Goal: Task Accomplishment & Management: Complete application form

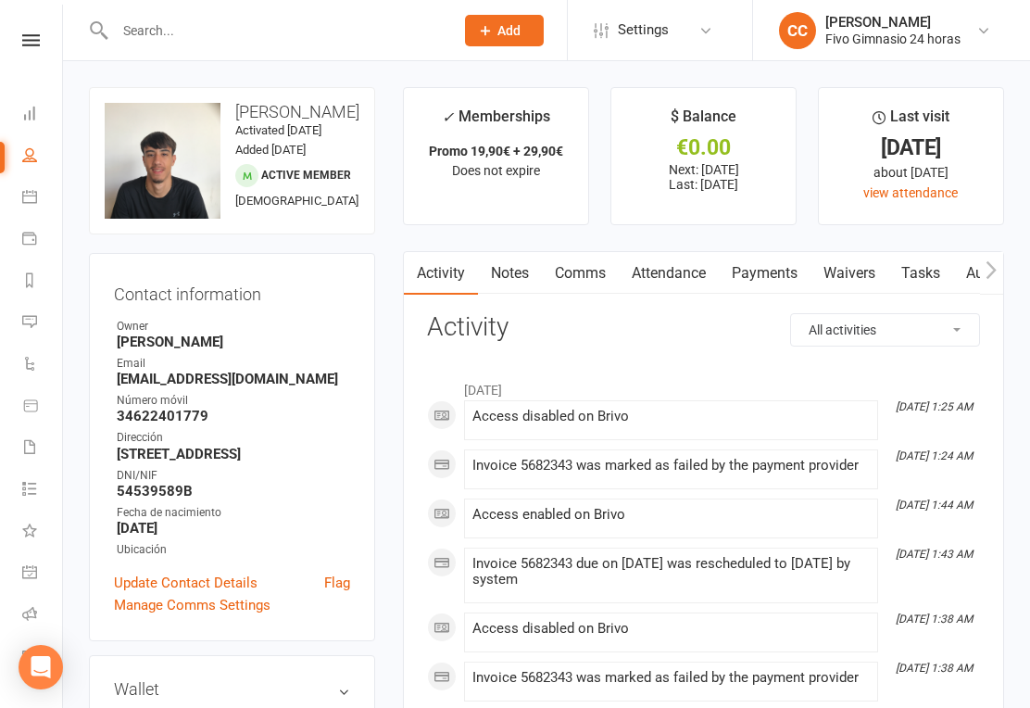
click at [46, 107] on link "Dashboard" at bounding box center [43, 116] width 42 height 42
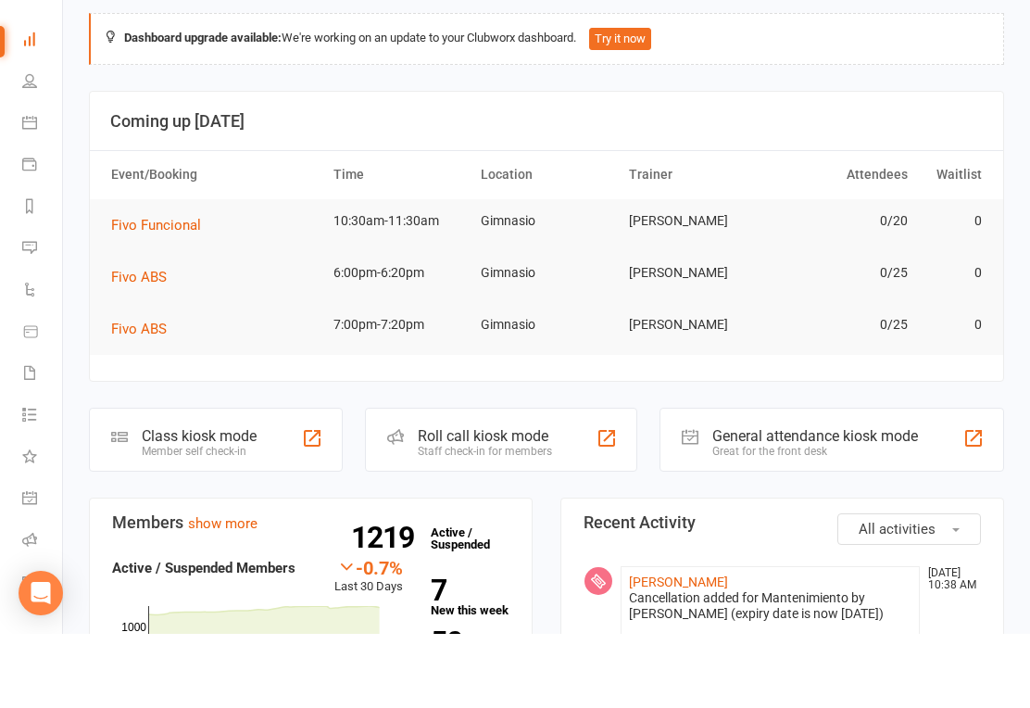
scroll to position [410, 0]
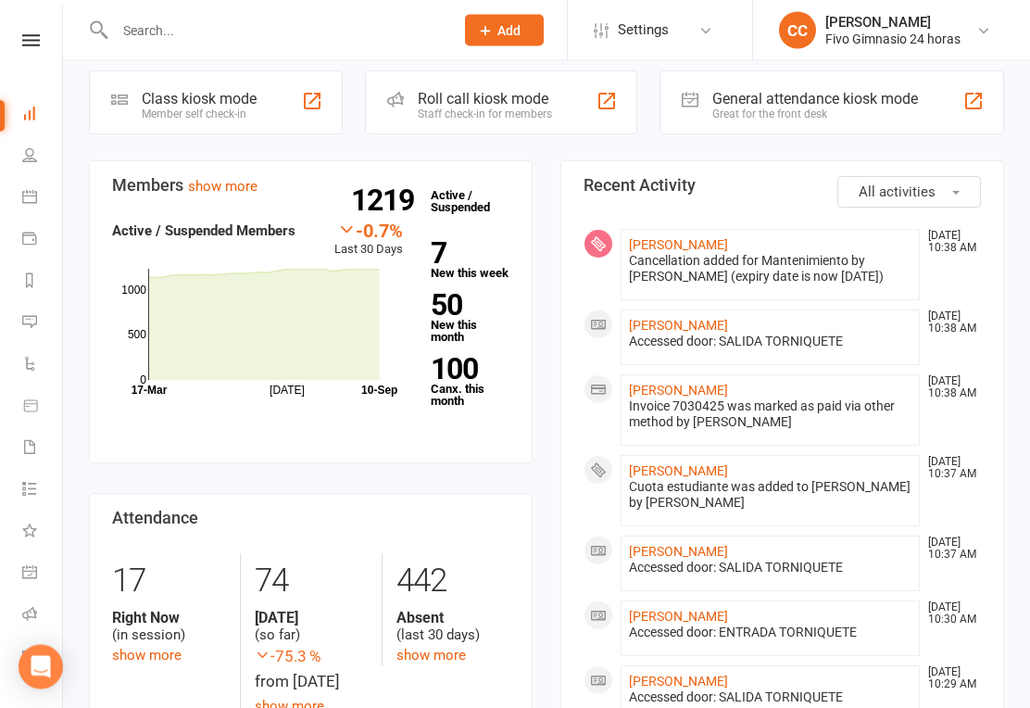
click at [41, 157] on link "People" at bounding box center [43, 157] width 42 height 42
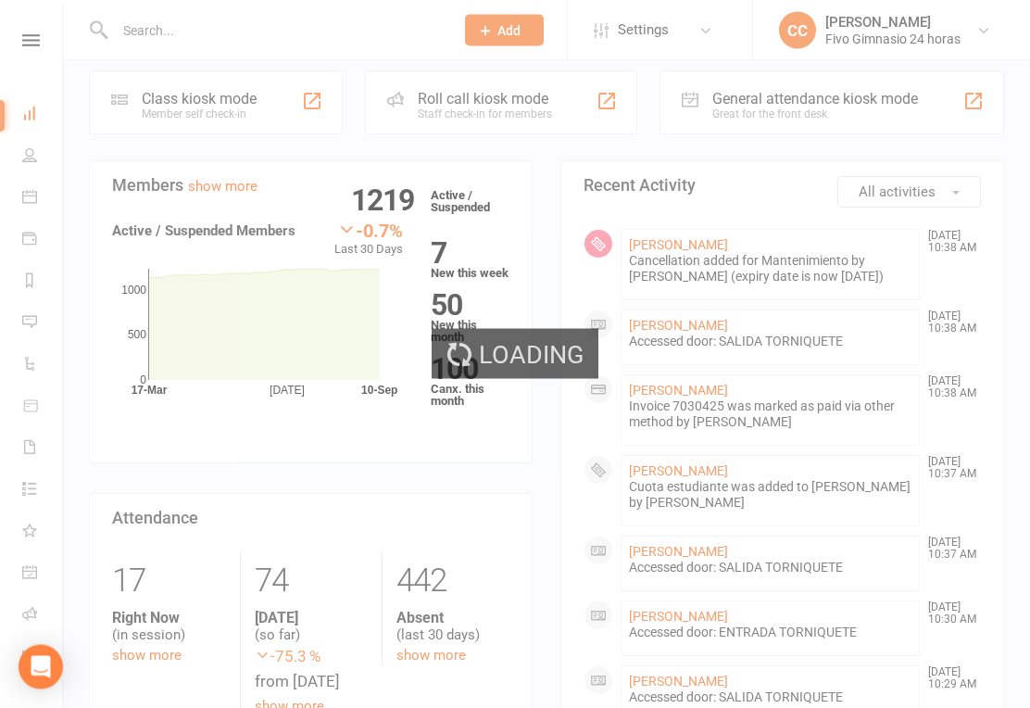
scroll to position [411, 0]
select select "100"
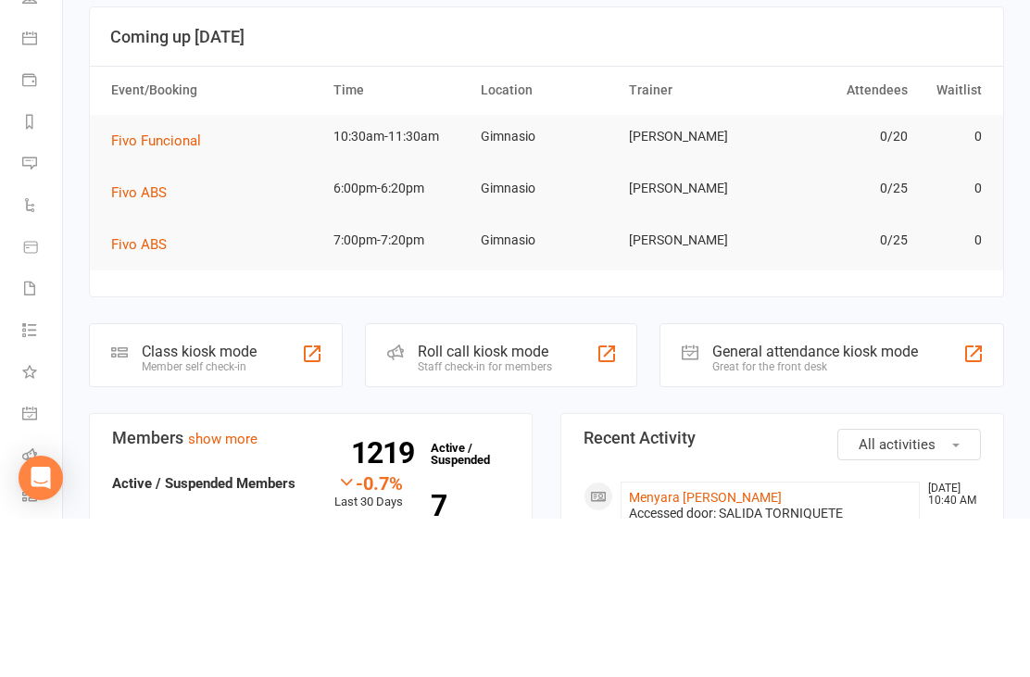
scroll to position [284, 0]
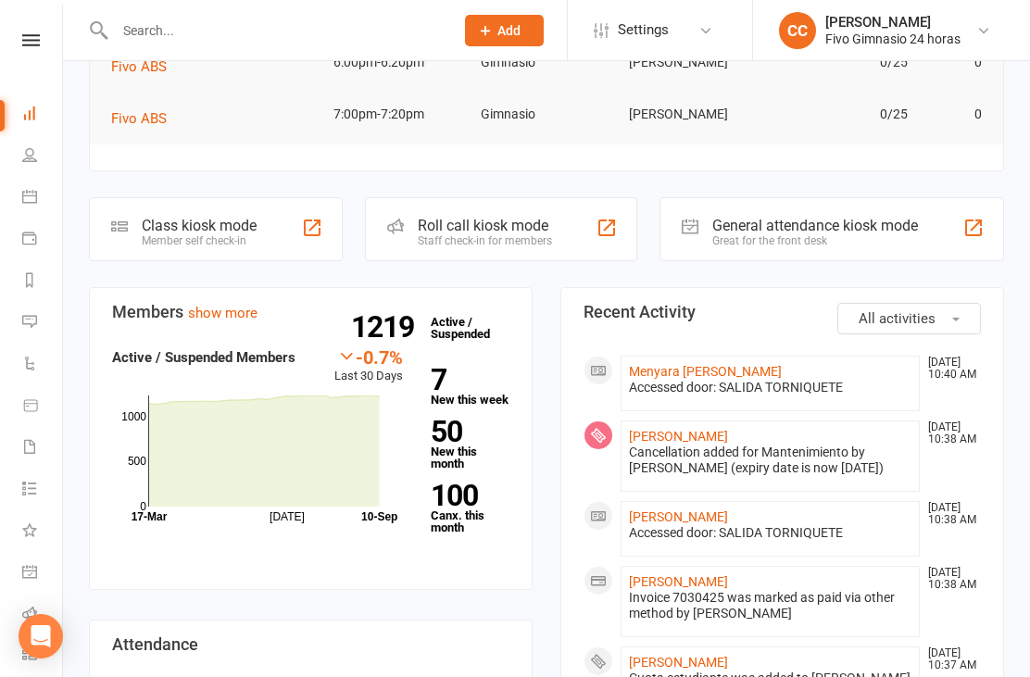
click at [322, 22] on input "text" at bounding box center [275, 31] width 332 height 26
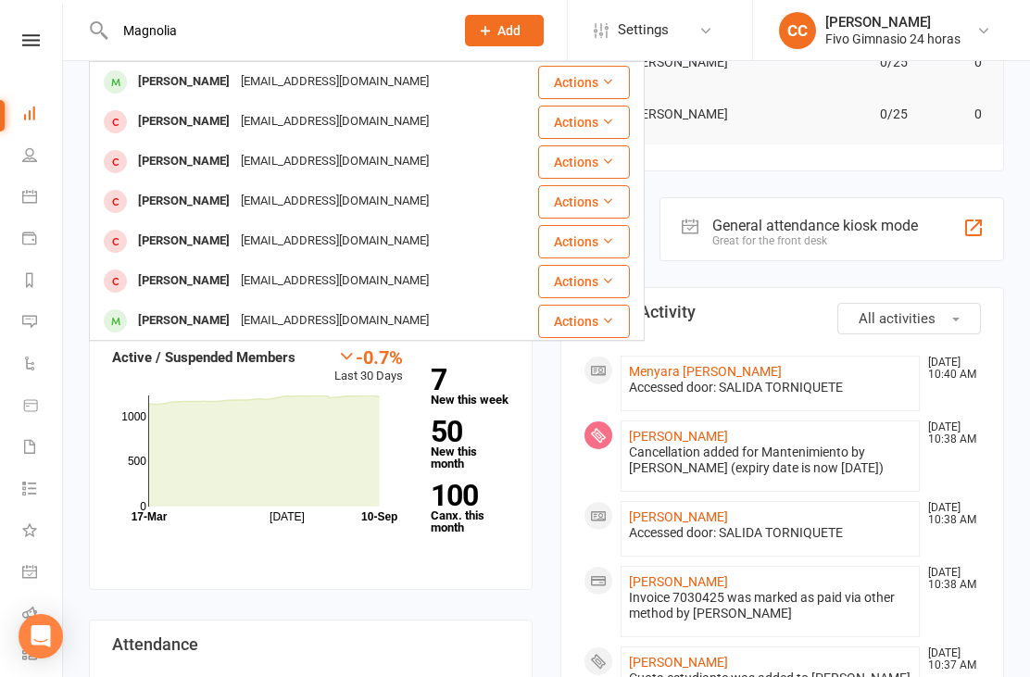
type input "Magnolia"
click at [448, 80] on div "[PERSON_NAME] [EMAIL_ADDRESS][DOMAIN_NAME]" at bounding box center [314, 82] width 446 height 38
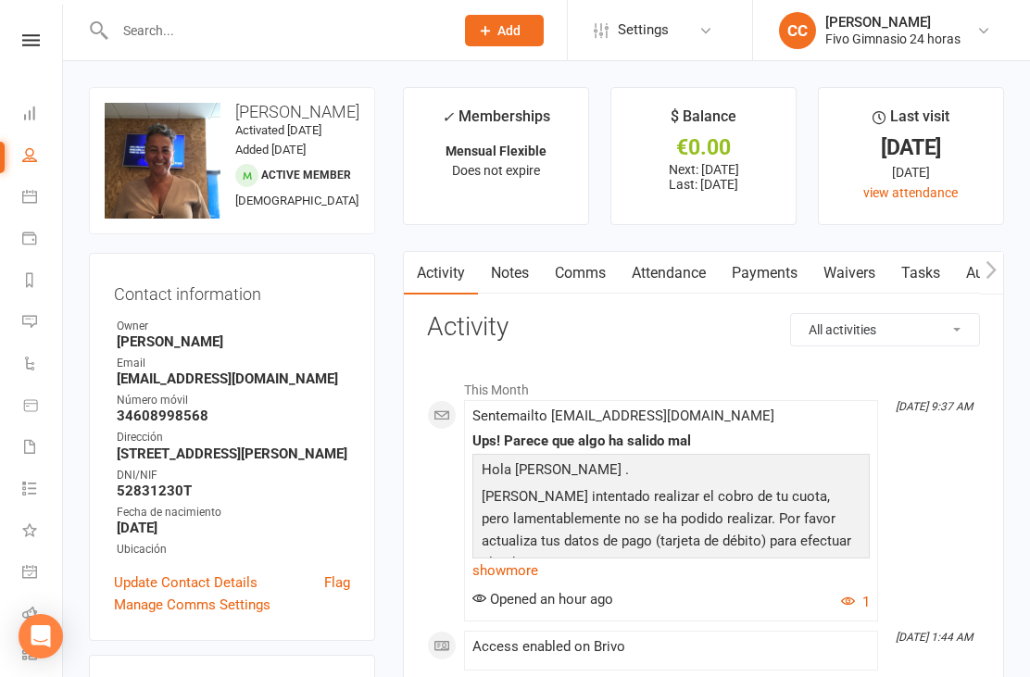
click at [856, 276] on link "Waivers" at bounding box center [850, 273] width 78 height 43
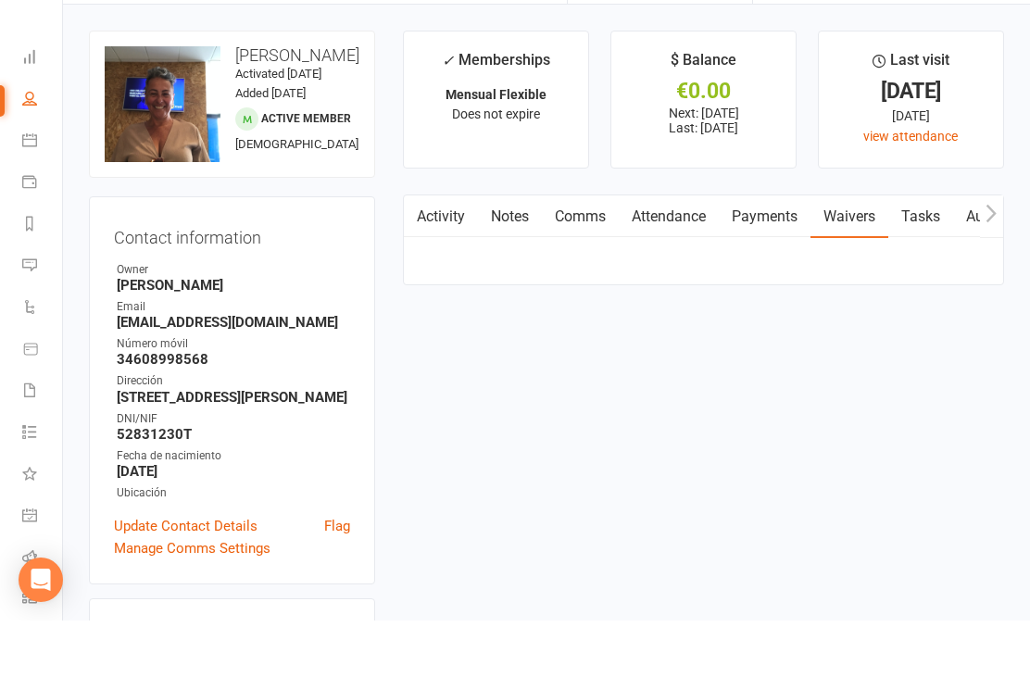
scroll to position [59, 0]
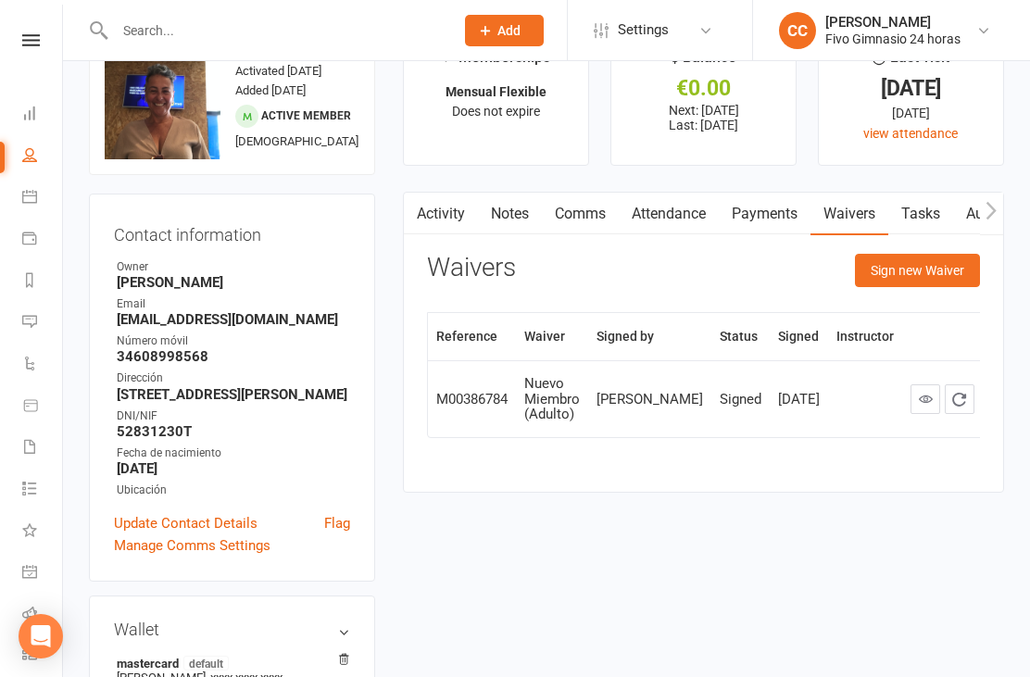
click at [936, 273] on button "Sign new Waiver" at bounding box center [917, 270] width 125 height 33
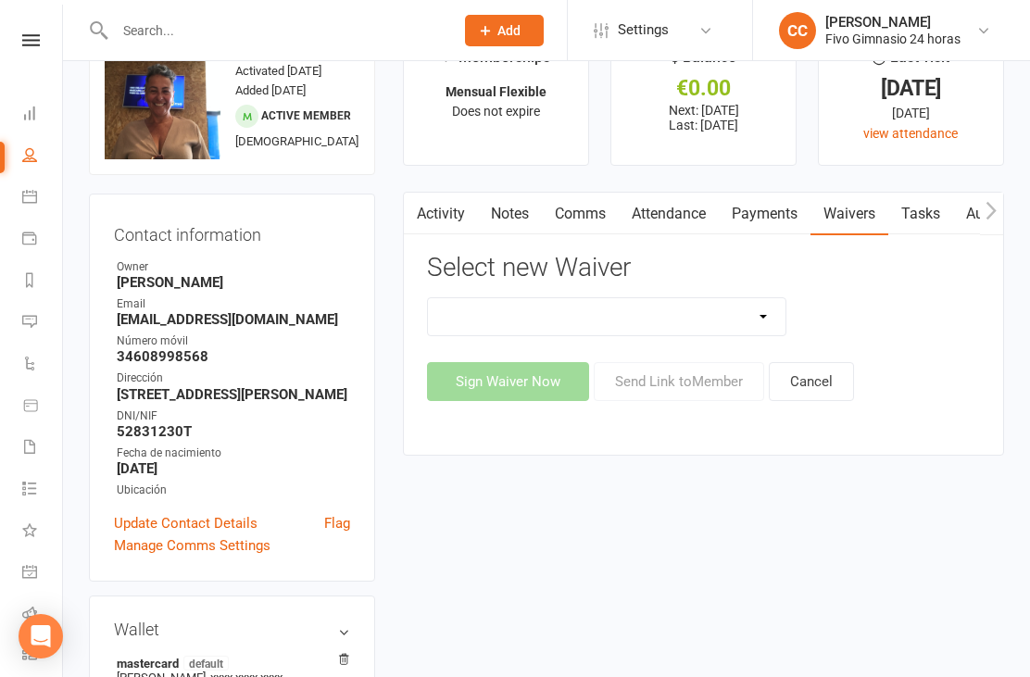
click at [687, 308] on select "Actualización De Datos De Pago Alta Online Certificación Finalización Contrato …" at bounding box center [607, 316] width 358 height 37
select select "2439"
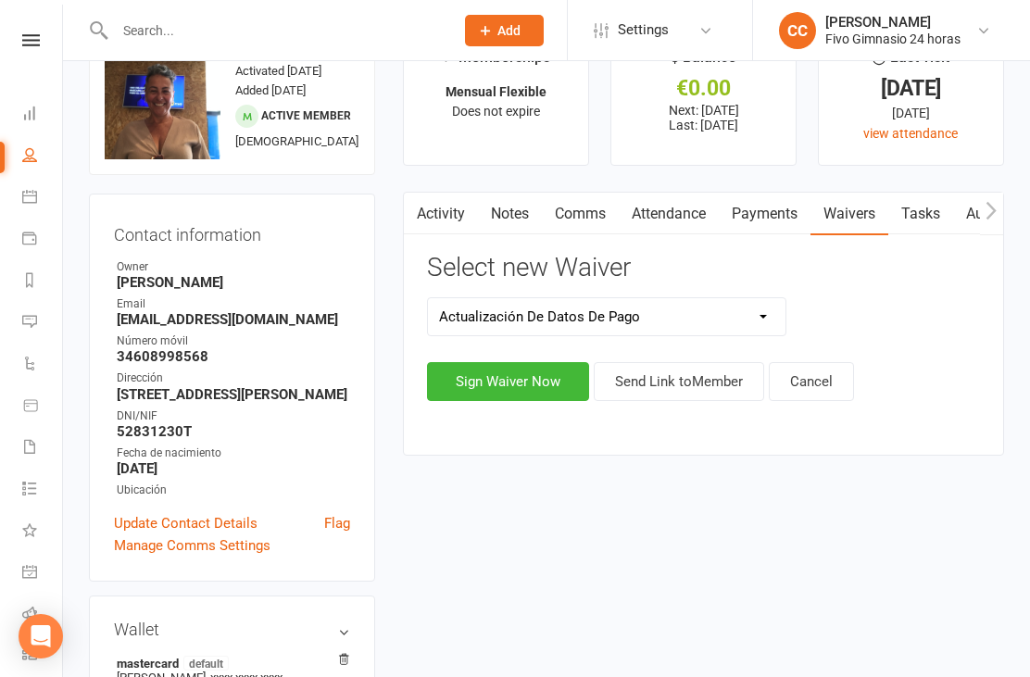
click at [501, 382] on button "Sign Waiver Now" at bounding box center [508, 381] width 162 height 39
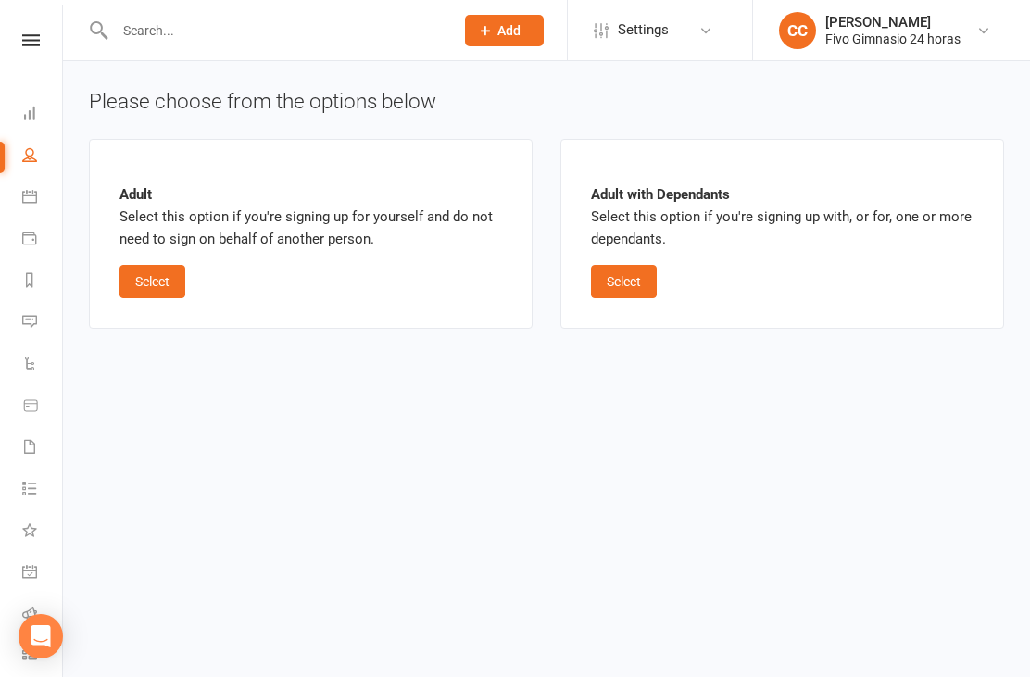
click at [149, 278] on button "Select" at bounding box center [153, 281] width 66 height 33
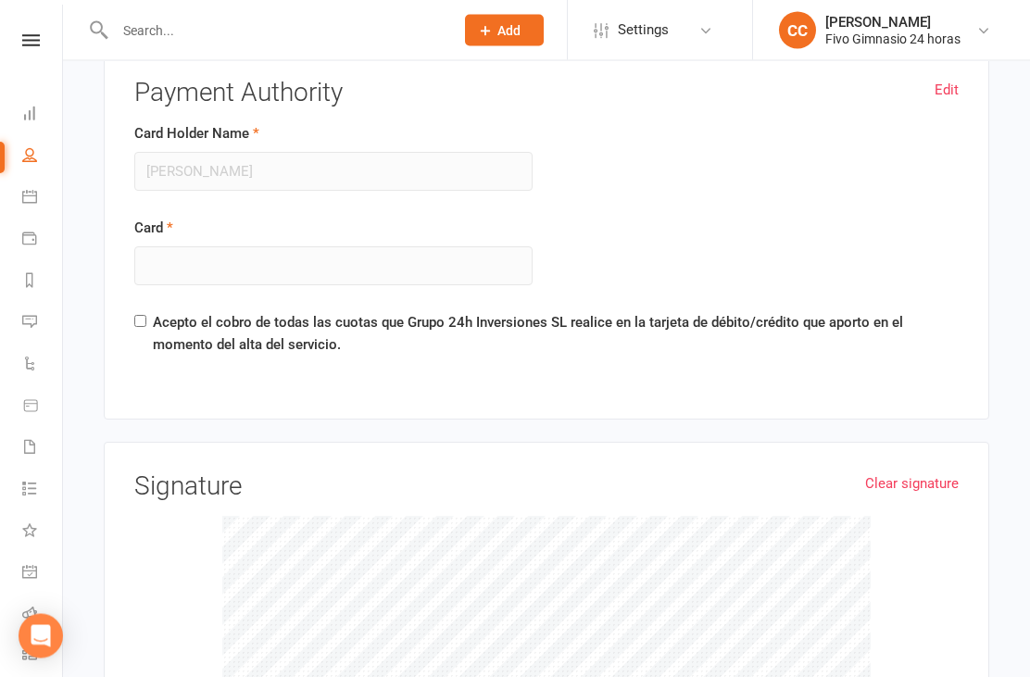
scroll to position [1334, 0]
click at [935, 90] on link "Edit" at bounding box center [947, 90] width 24 height 22
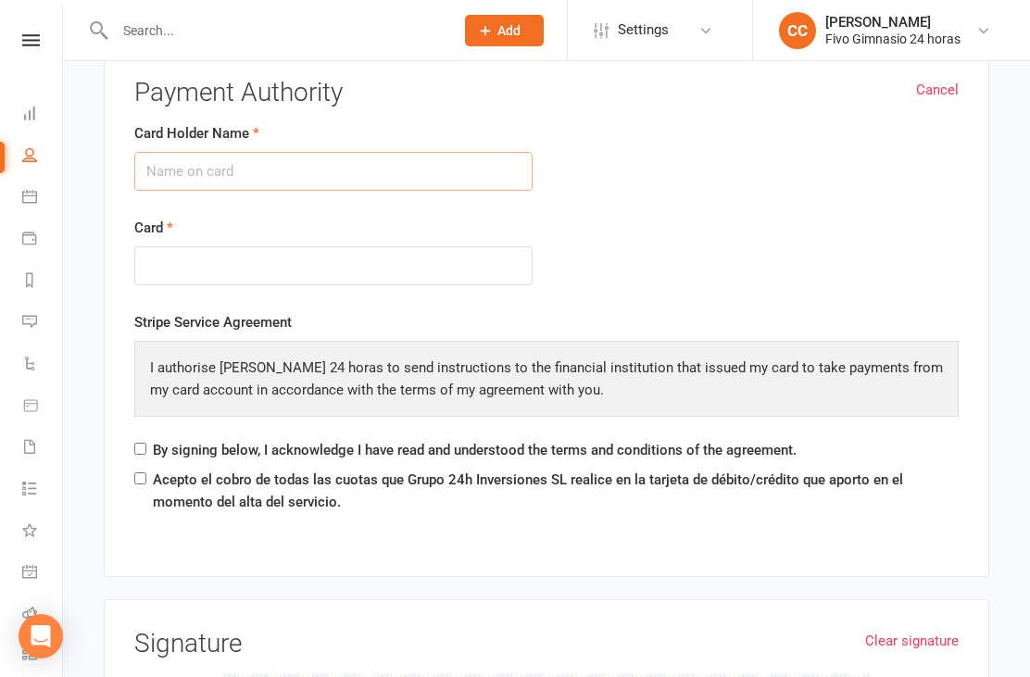
click at [439, 158] on input "Card Holder Name" at bounding box center [333, 171] width 398 height 39
type input "María Mago"
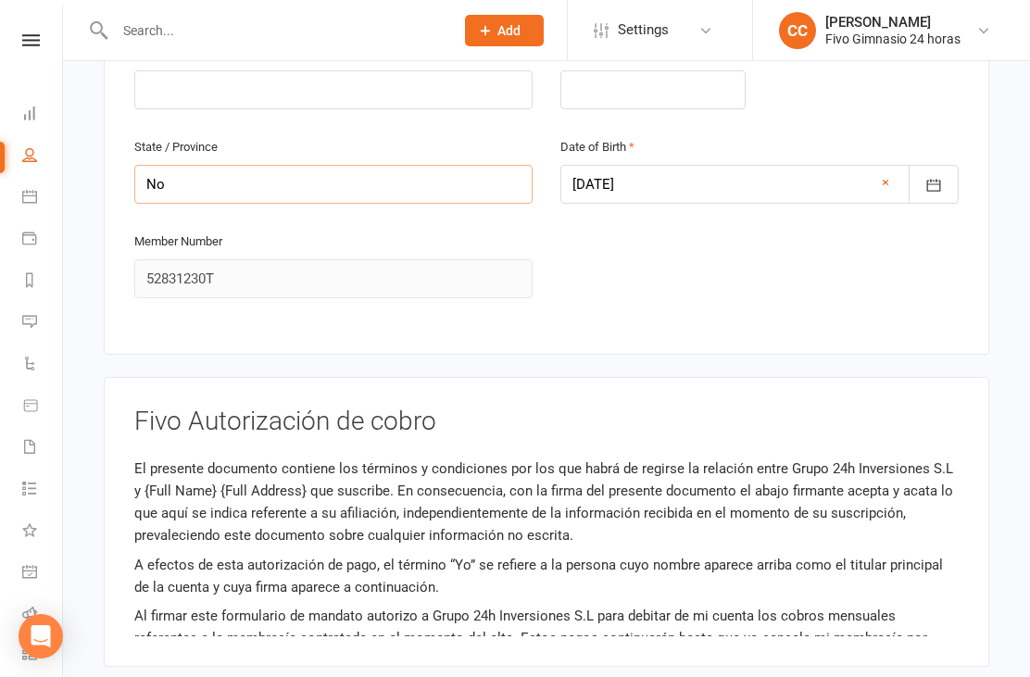
type input "N"
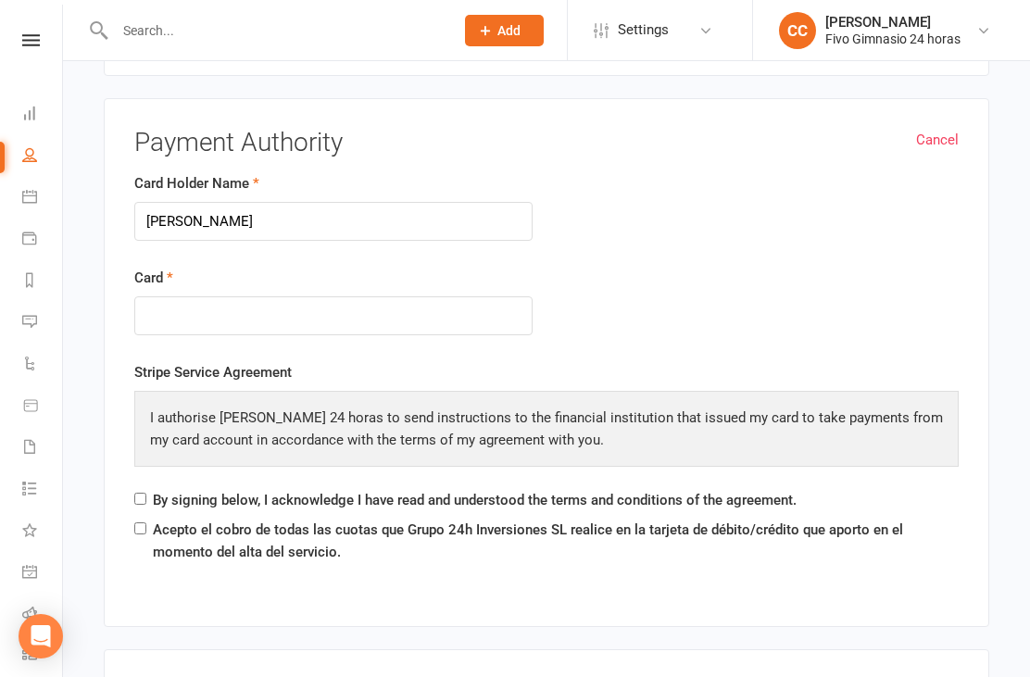
scroll to position [1288, 0]
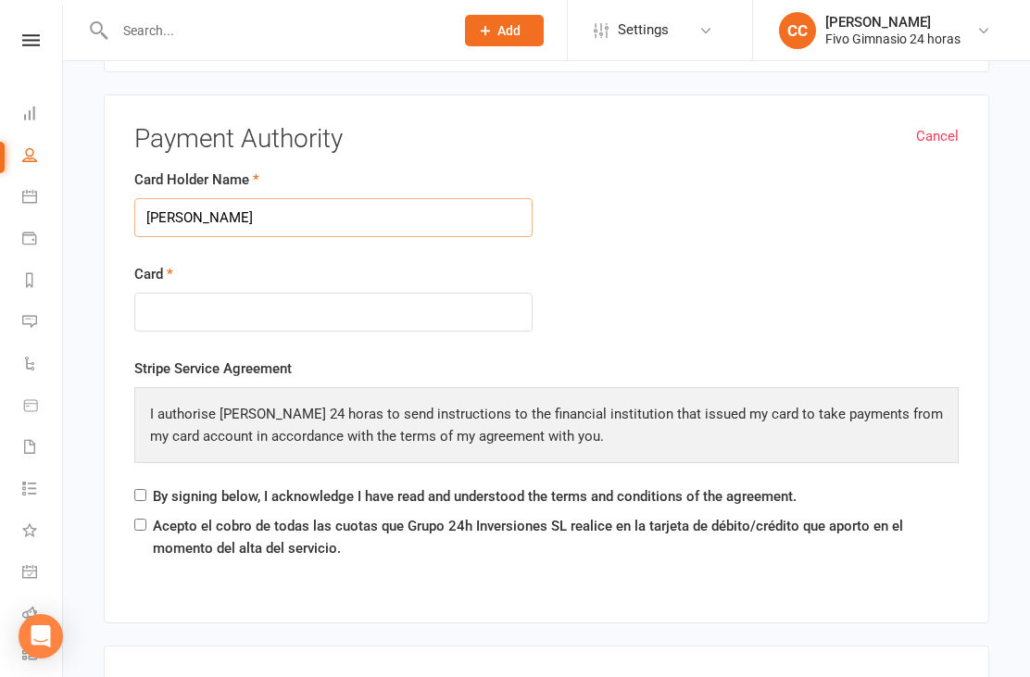
click at [366, 208] on input "María Mago" at bounding box center [333, 217] width 398 height 39
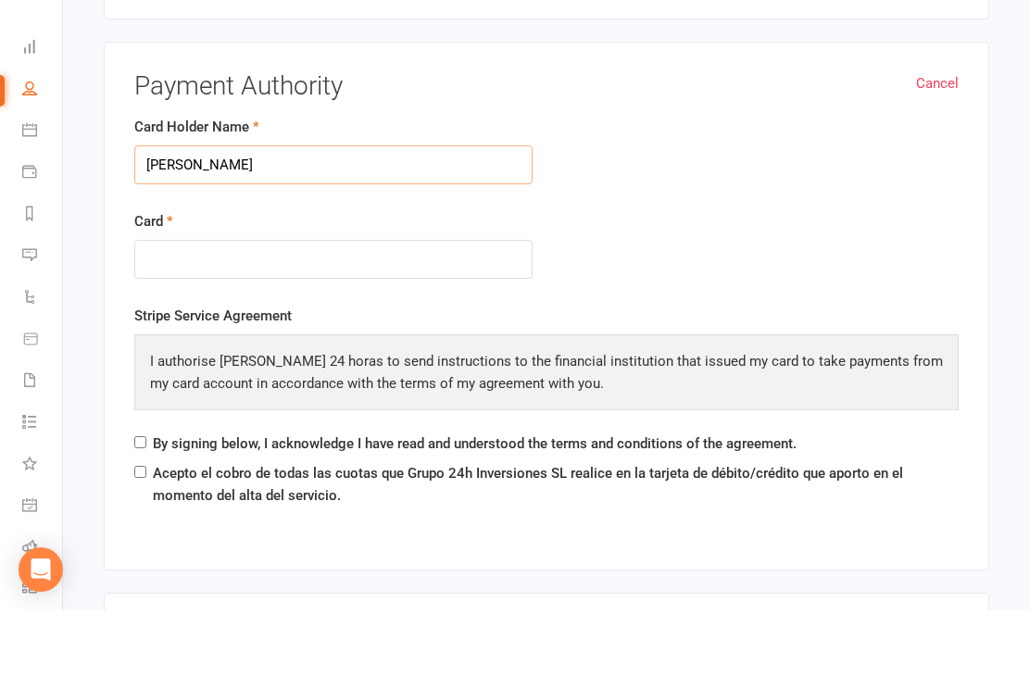
type input "María Magnolia Ramos Suarez"
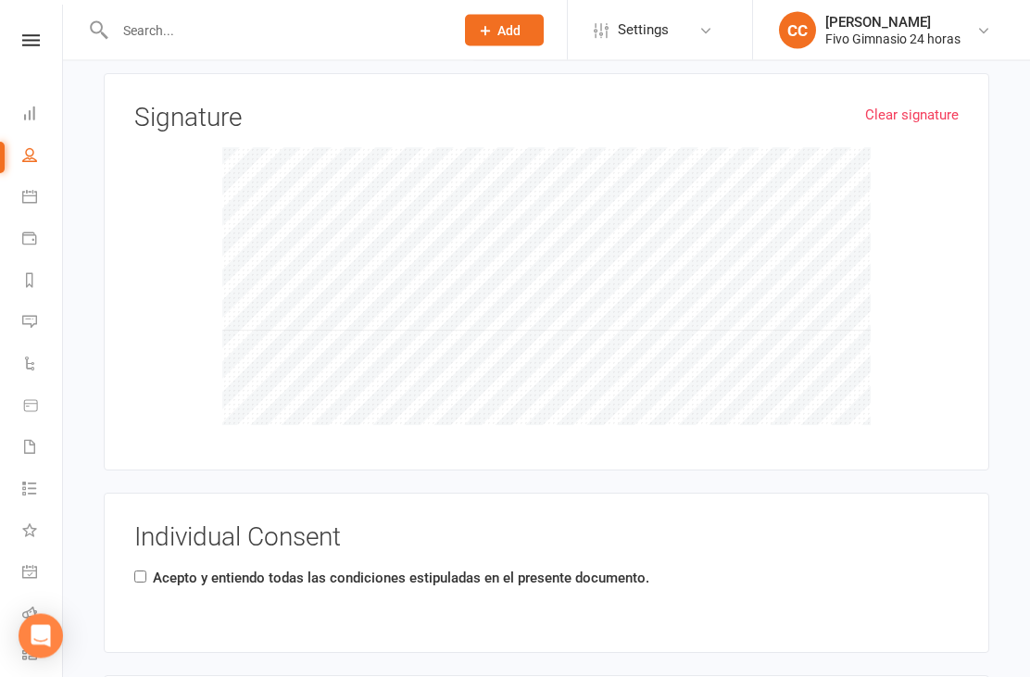
scroll to position [1861, 0]
click at [145, 574] on input "Acepto y entiendo todas las condiciones estipuladas en el presente documento." at bounding box center [140, 576] width 12 height 12
checkbox input "true"
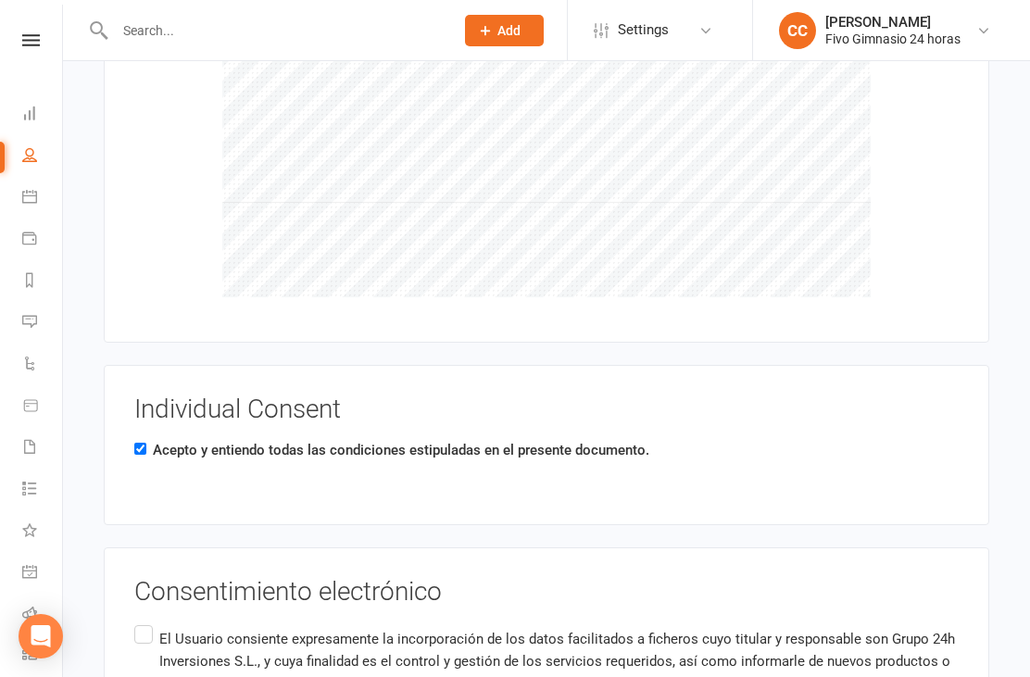
click at [141, 622] on input "El Usuario consiente expresamente la incorporación de los datos facilitados a f…" at bounding box center [140, 622] width 12 height 0
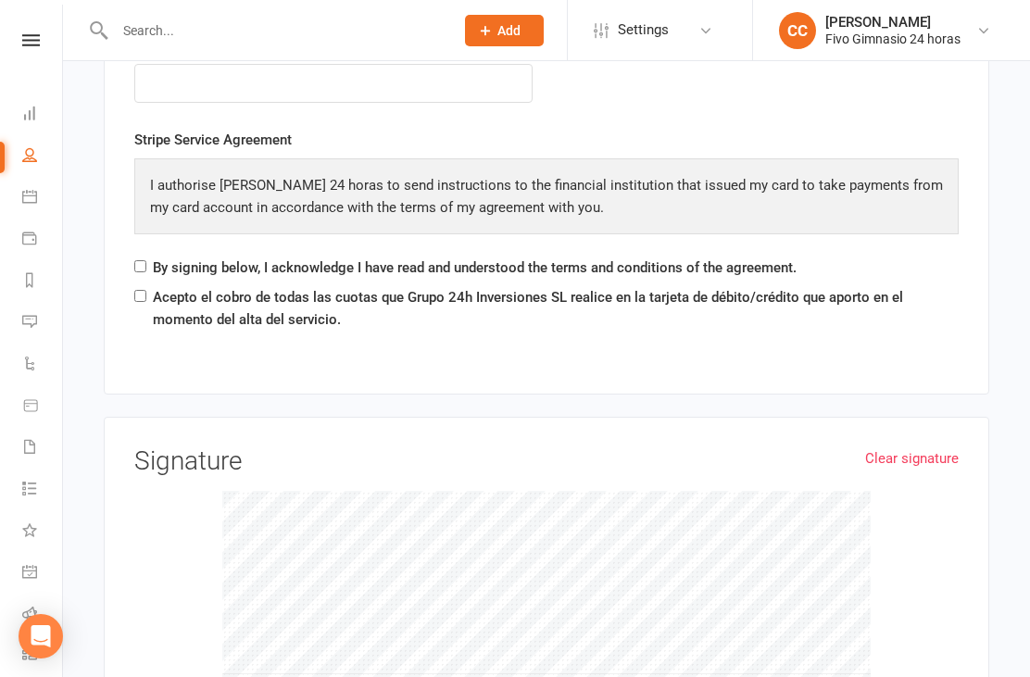
scroll to position [1518, 0]
click at [143, 293] on input "Acepto el cobro de todas las cuotas que Grupo 24h Inversiones SL realice en la …" at bounding box center [140, 295] width 12 height 12
checkbox input "true"
click at [144, 260] on input "By signing below, I acknowledge I have read and understood the terms and condit…" at bounding box center [140, 265] width 12 height 12
checkbox input "true"
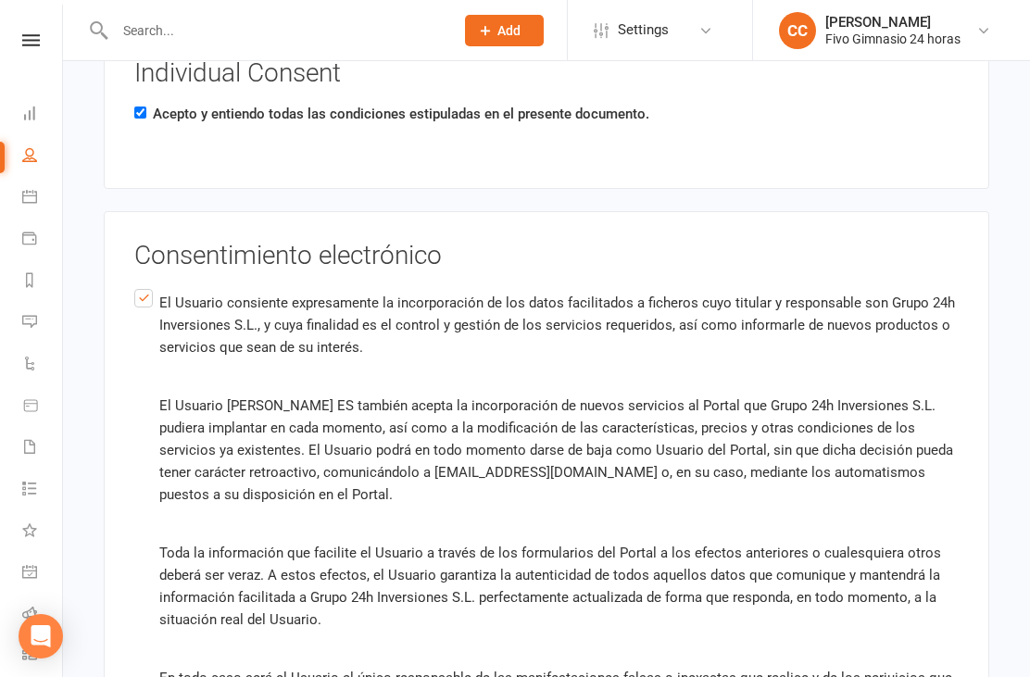
scroll to position [2488, 0]
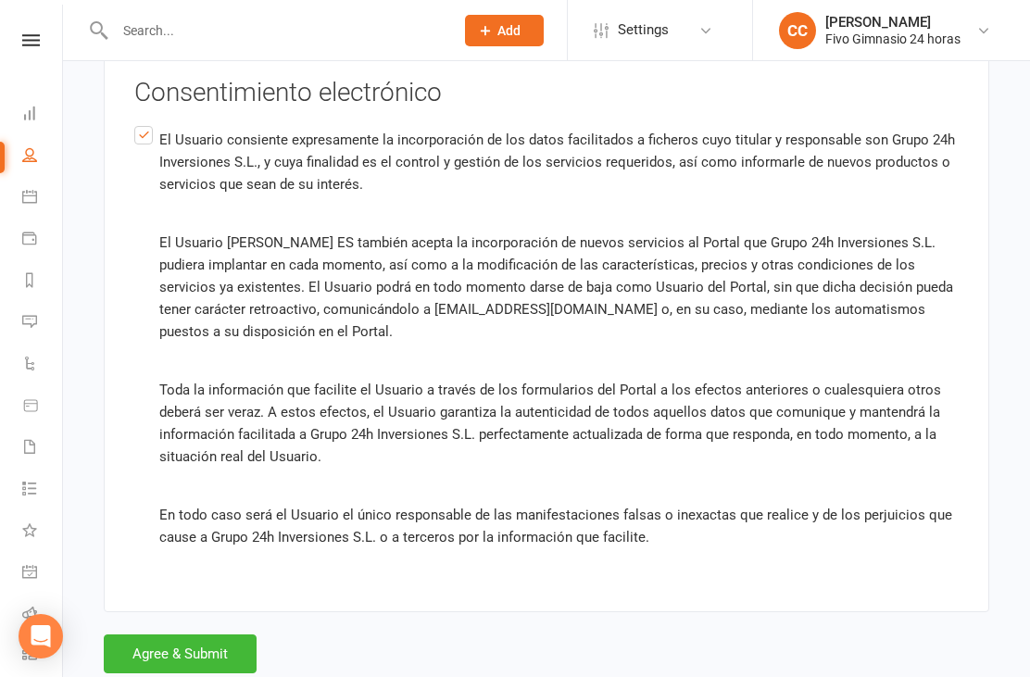
click at [195, 648] on button "Agree & Submit" at bounding box center [180, 654] width 153 height 39
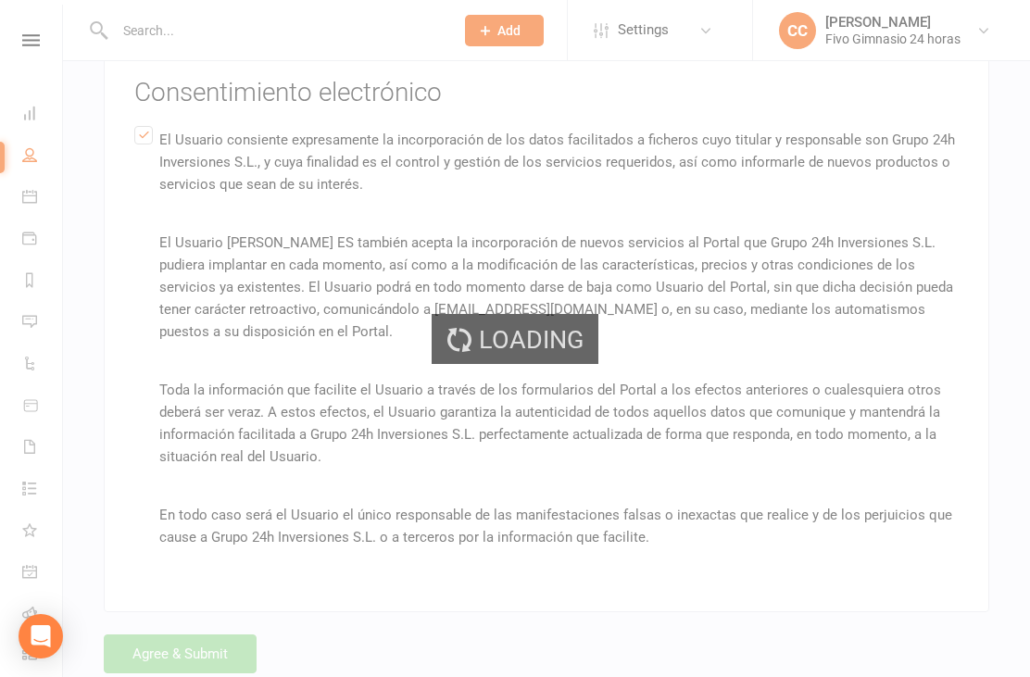
click at [205, 643] on div "Loading" at bounding box center [515, 338] width 1030 height 677
click at [219, 646] on div "Loading" at bounding box center [515, 338] width 1030 height 677
